Goal: Navigation & Orientation: Find specific page/section

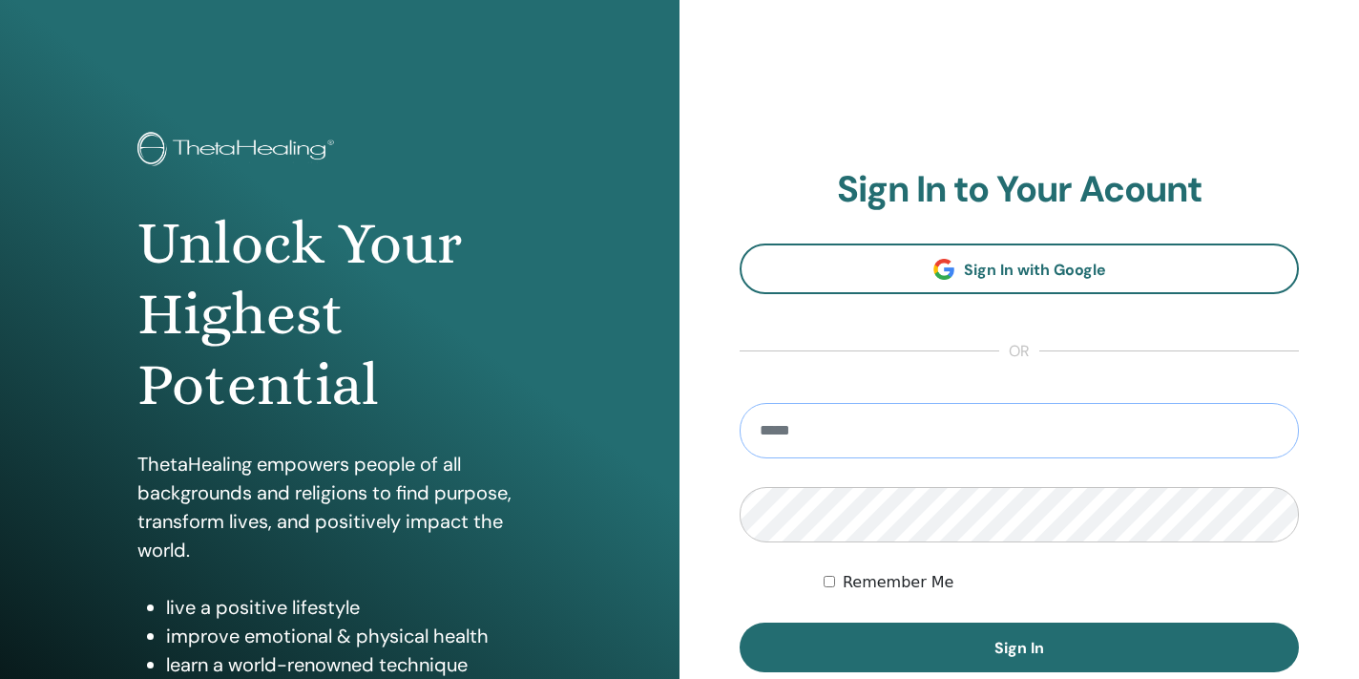
type input "**********"
click at [1019, 647] on button "Sign In" at bounding box center [1019, 647] width 559 height 50
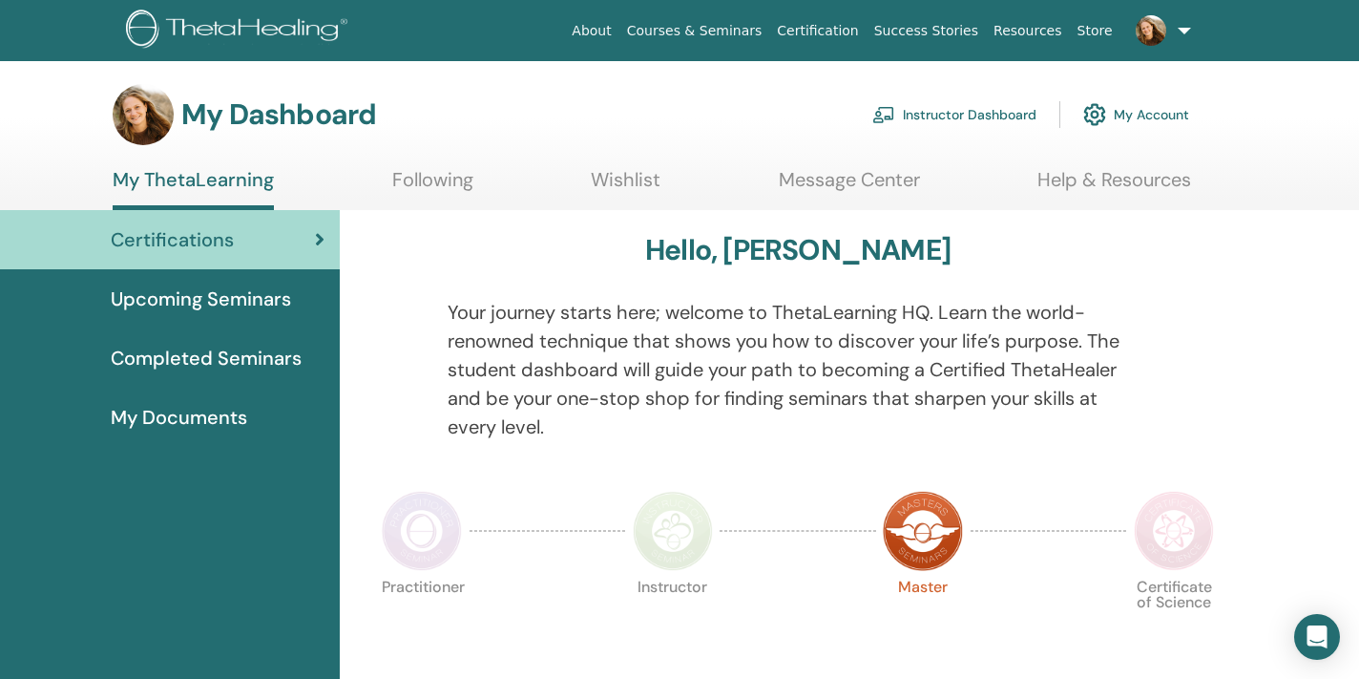
click at [685, 28] on link "Courses & Seminars" at bounding box center [694, 30] width 151 height 35
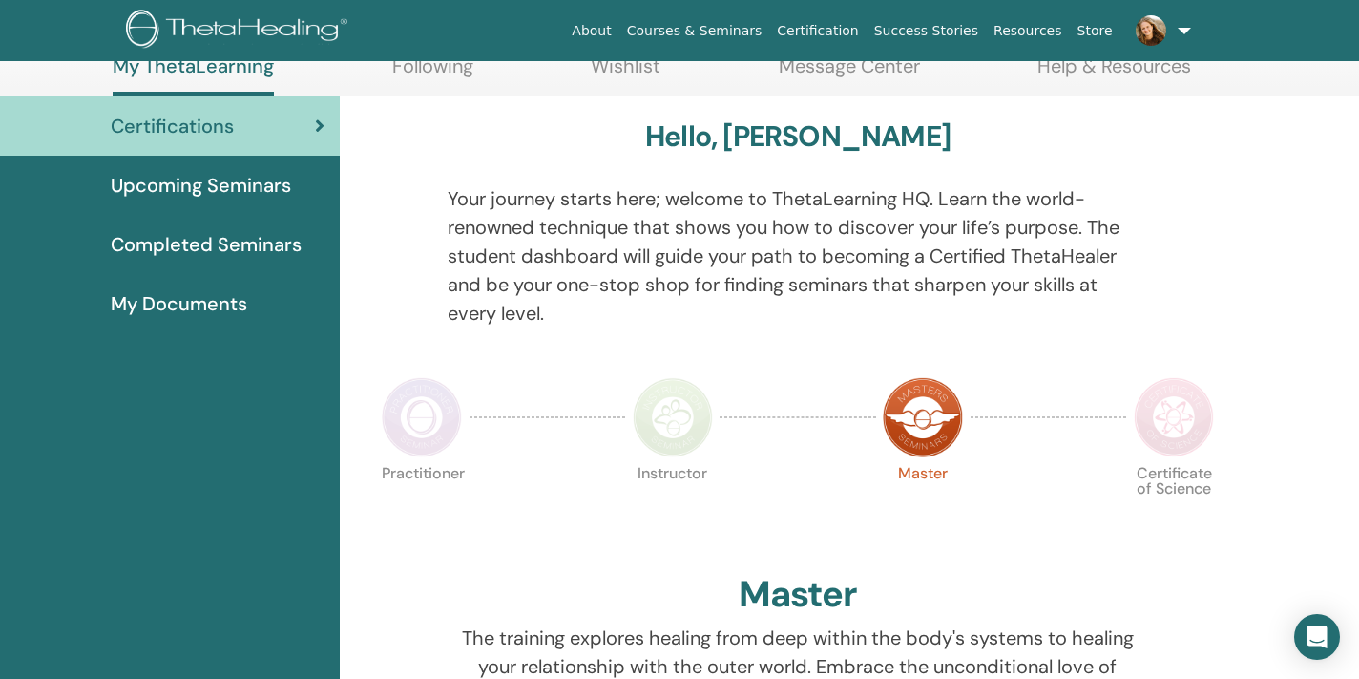
scroll to position [-7, 0]
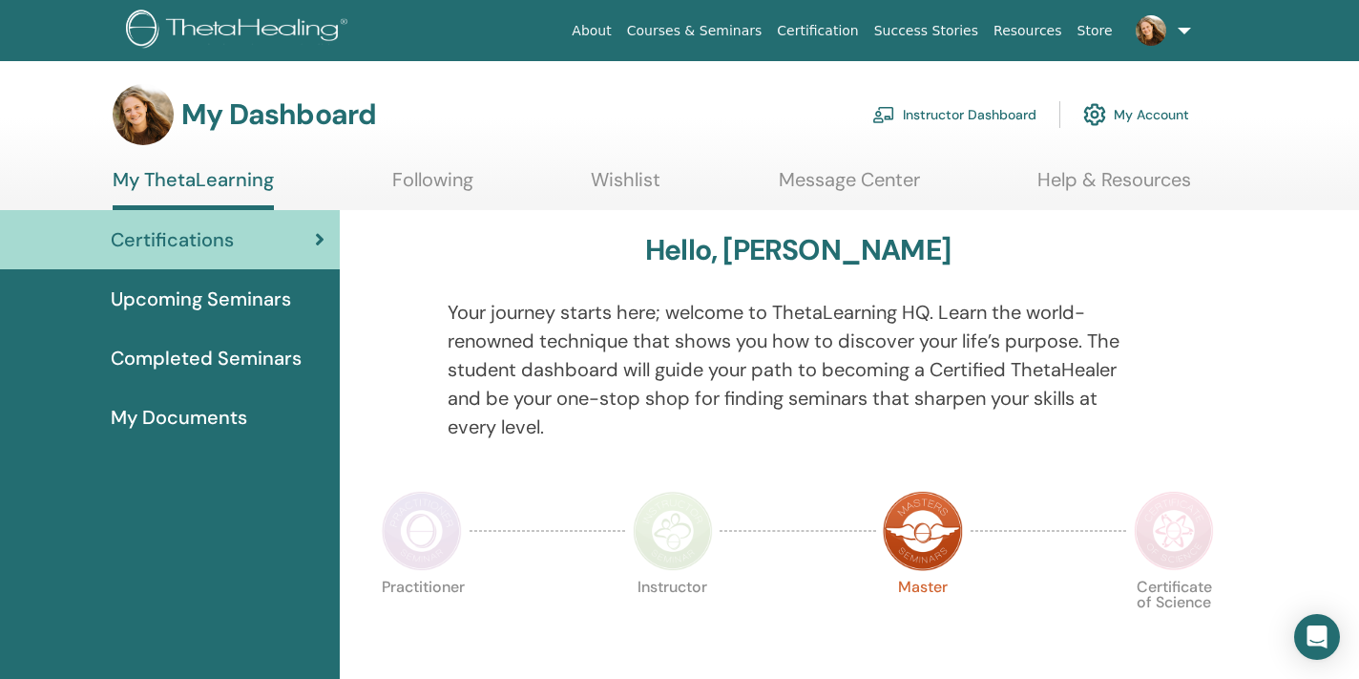
click at [444, 178] on link "Following" at bounding box center [432, 186] width 81 height 37
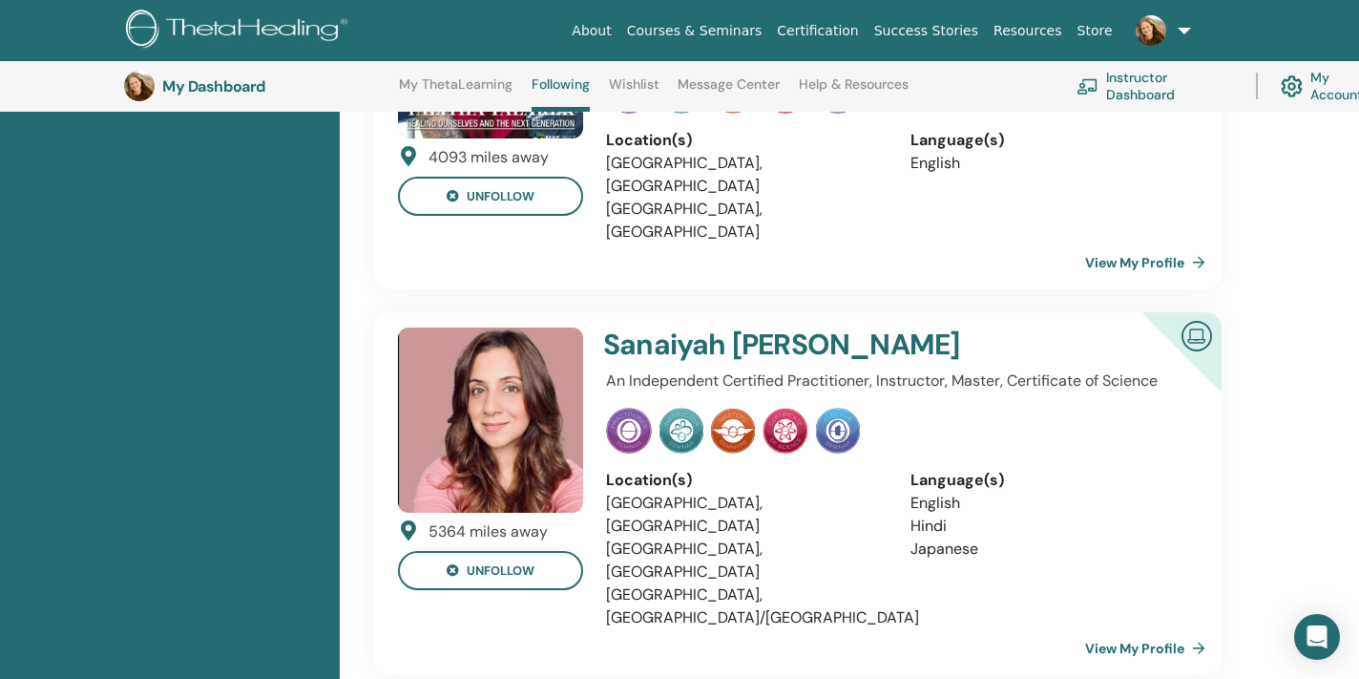
scroll to position [693, 0]
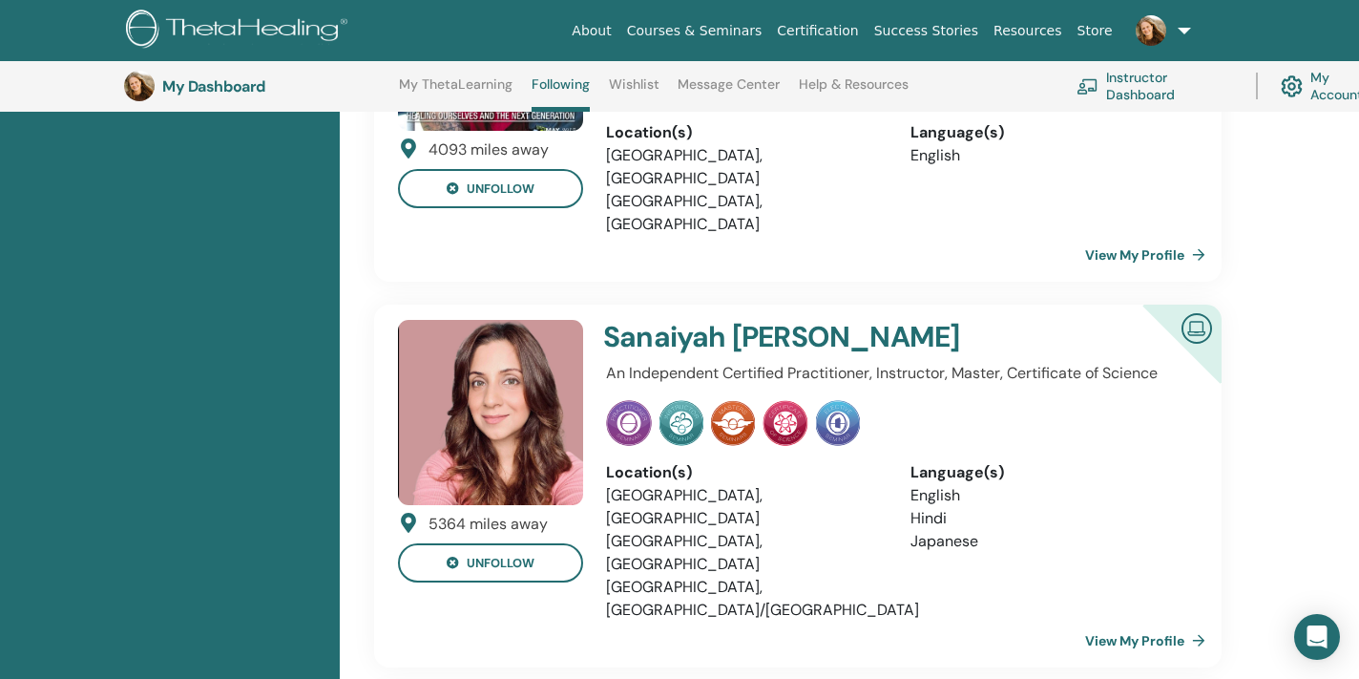
click at [1114, 621] on link "View My Profile" at bounding box center [1149, 640] width 128 height 38
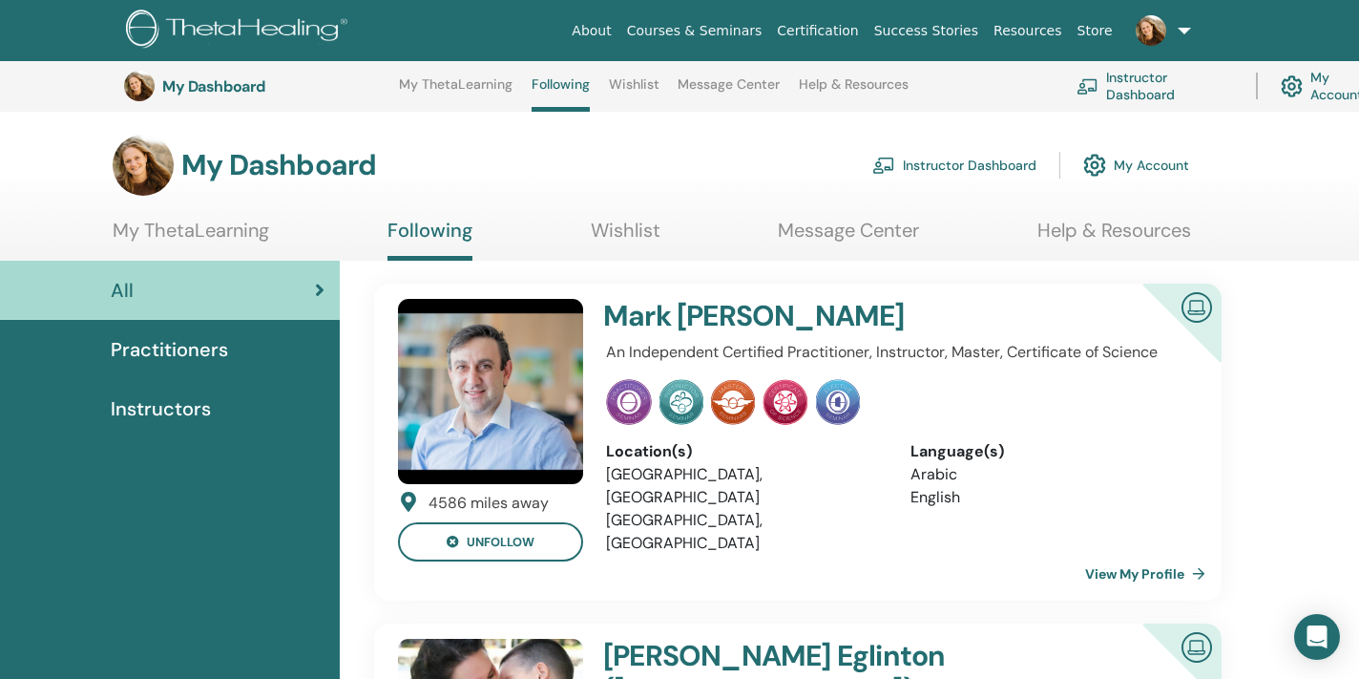
scroll to position [162, 0]
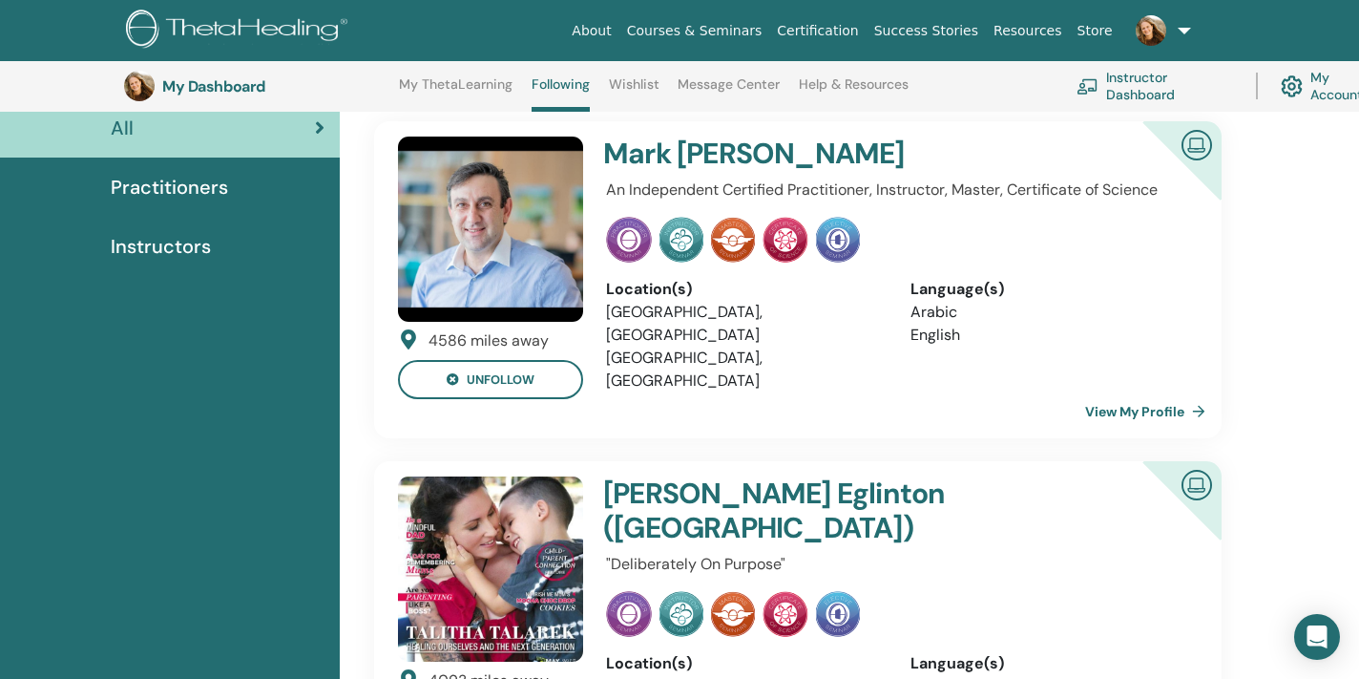
click at [750, 476] on h4 "[PERSON_NAME] ([PERSON_NAME])" at bounding box center [845, 510] width 485 height 69
click at [945, 652] on div "Language(s)" at bounding box center [1048, 663] width 276 height 23
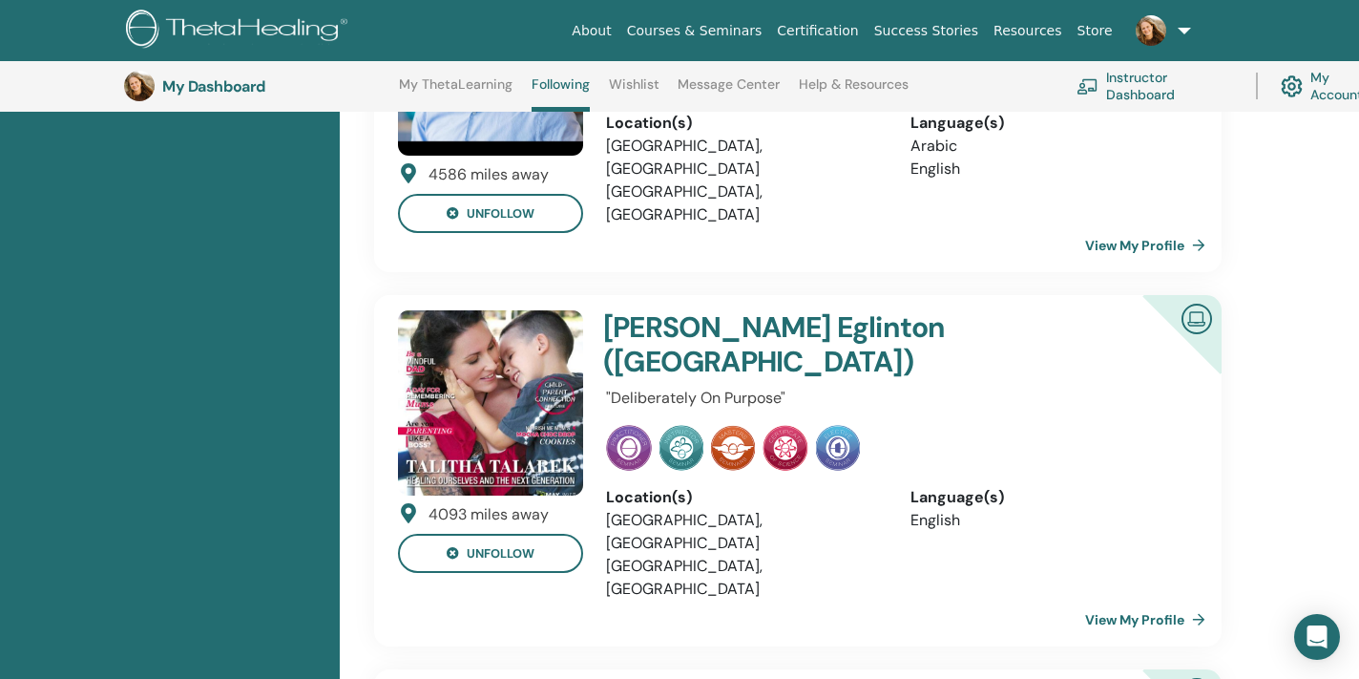
scroll to position [339, 0]
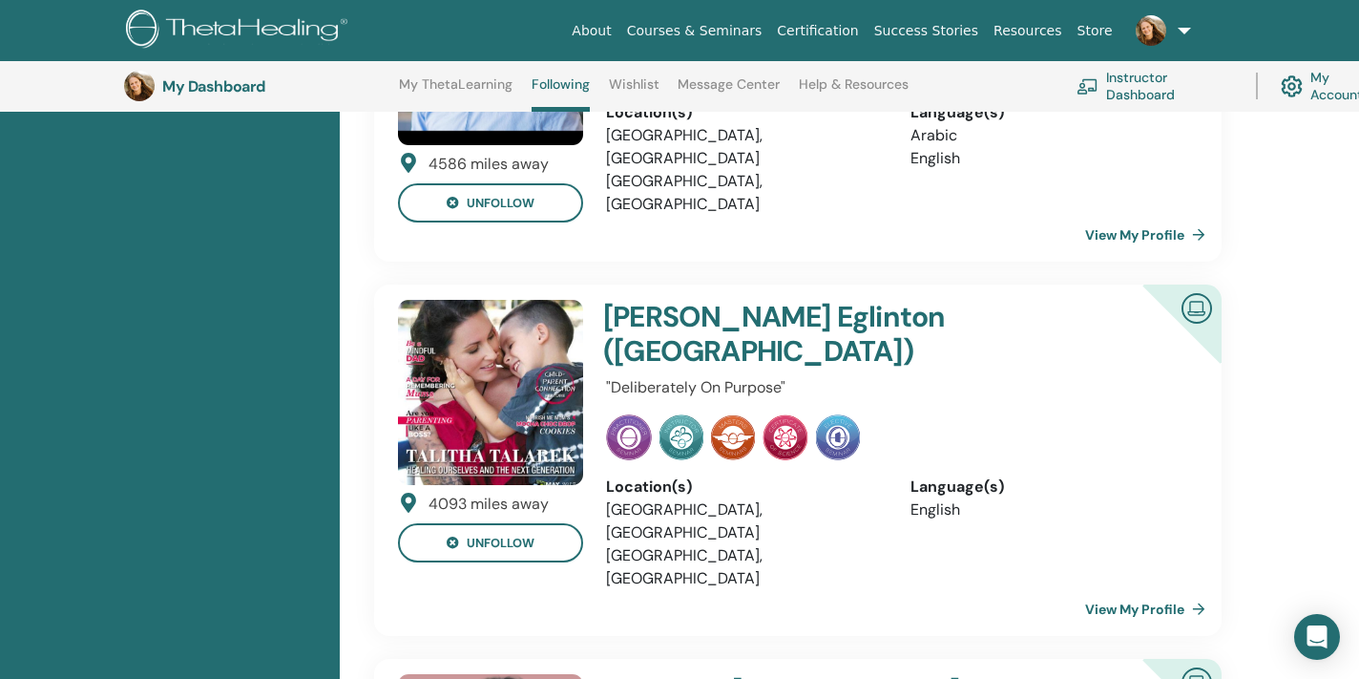
click at [1100, 590] on link "View My Profile" at bounding box center [1149, 609] width 128 height 38
